Goal: Check status: Check status

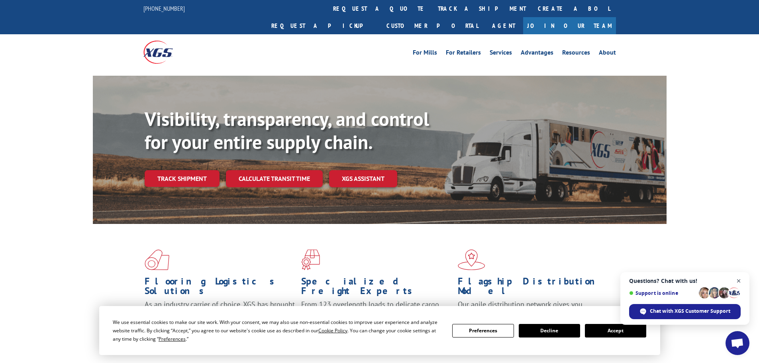
click at [736, 280] on span "Open chat" at bounding box center [739, 281] width 10 height 10
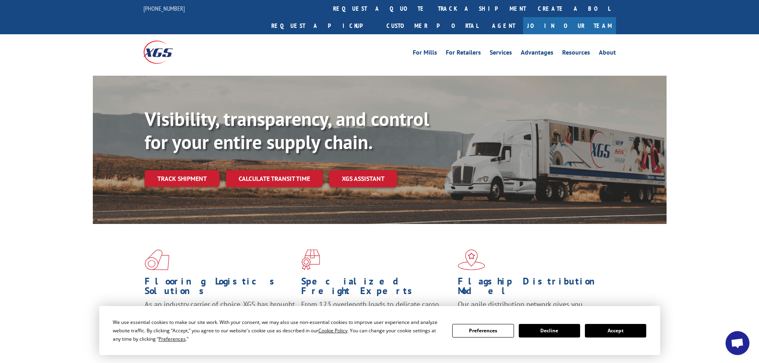
click at [617, 333] on button "Accept" at bounding box center [615, 331] width 61 height 14
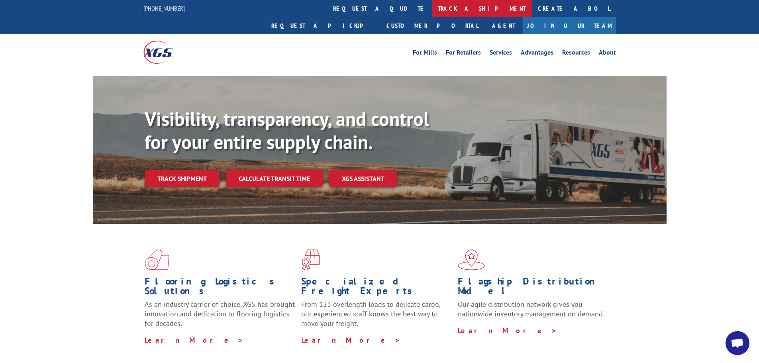
click at [432, 8] on link "track a shipment" at bounding box center [482, 8] width 100 height 17
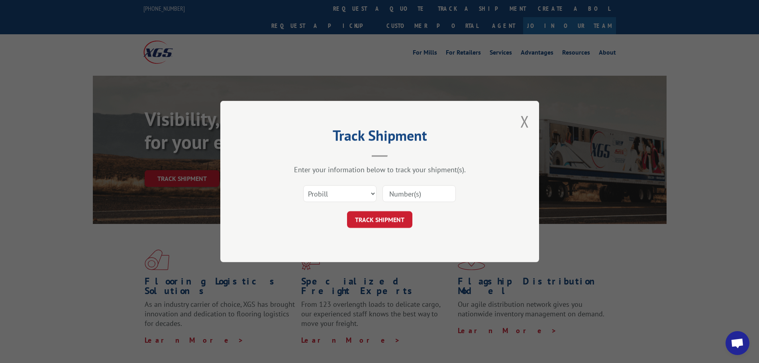
click at [396, 192] on input at bounding box center [418, 193] width 73 height 17
paste input "041338968"
type input "041338968"
click at [380, 219] on button "TRACK SHIPMENT" at bounding box center [379, 219] width 65 height 17
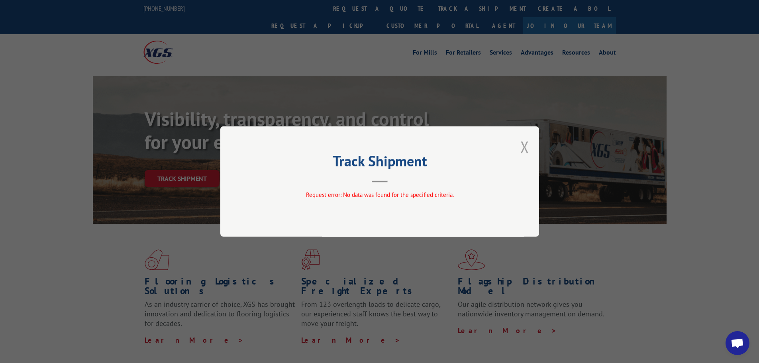
click at [525, 141] on button "Close modal" at bounding box center [524, 146] width 9 height 21
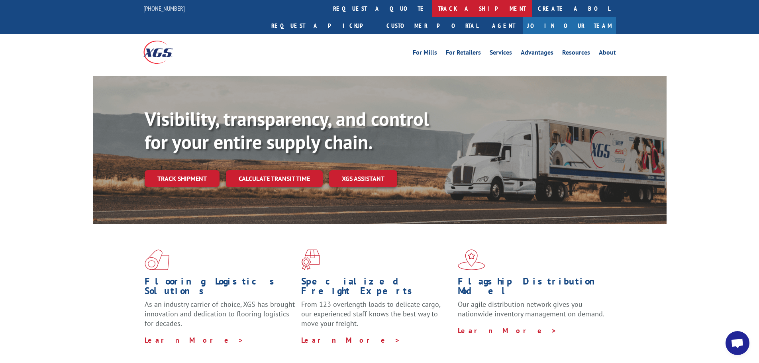
click at [432, 7] on link "track a shipment" at bounding box center [482, 8] width 100 height 17
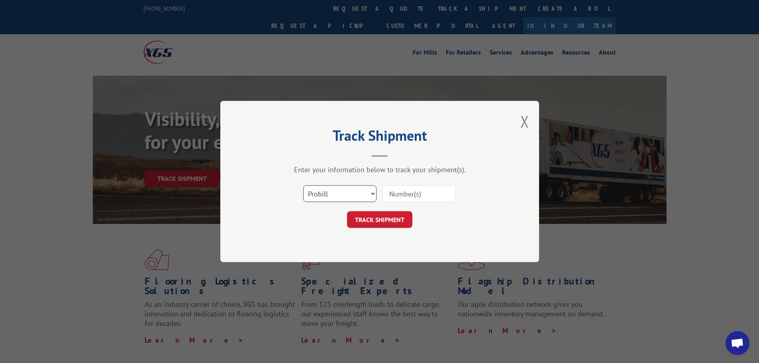
click at [343, 188] on select "Select category... Probill BOL PO" at bounding box center [339, 193] width 73 height 17
select select "bol"
click at [303, 185] on select "Select category... Probill BOL PO" at bounding box center [339, 193] width 73 height 17
click at [431, 194] on input at bounding box center [418, 193] width 73 height 17
paste input "041338968"
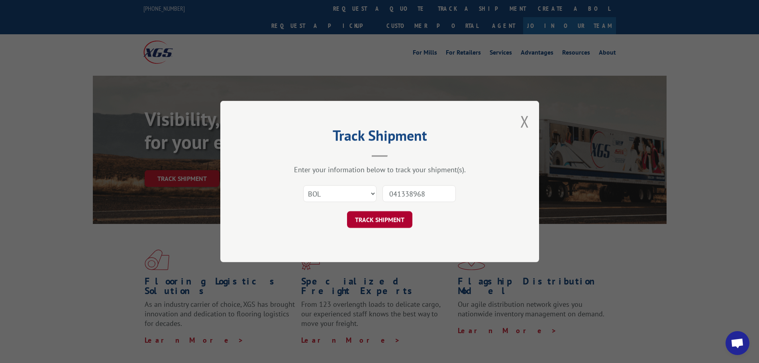
type input "041338968"
click at [378, 221] on button "TRACK SHIPMENT" at bounding box center [379, 219] width 65 height 17
